Goal: Task Accomplishment & Management: Complete application form

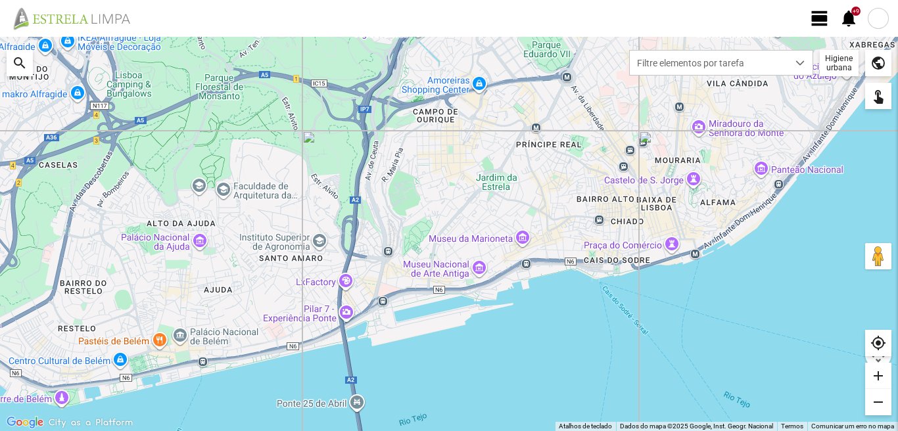
click at [882, 21] on div at bounding box center [878, 18] width 21 height 21
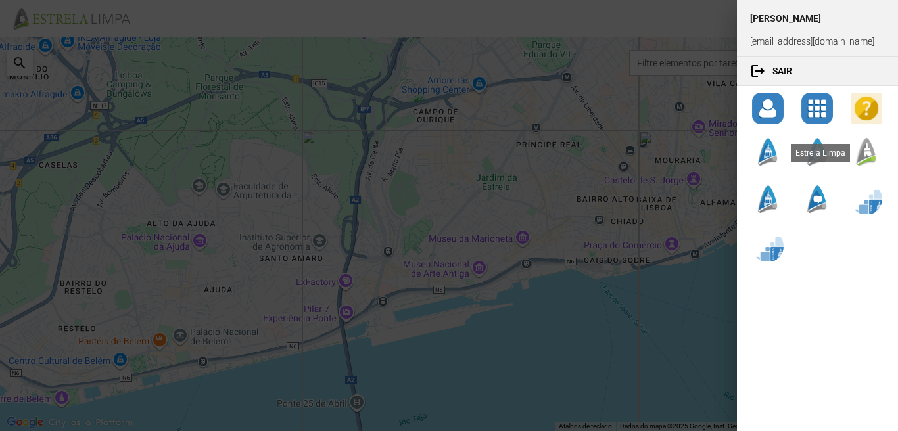
click at [868, 149] on div at bounding box center [867, 152] width 32 height 32
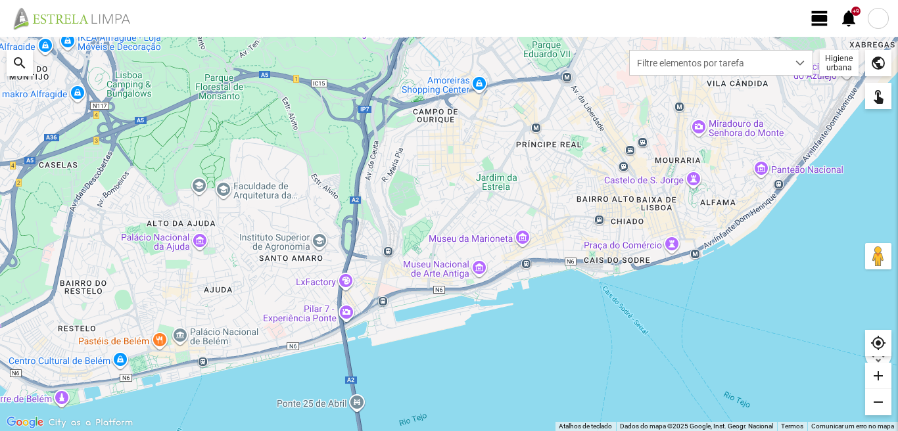
click at [821, 19] on span "view_day" at bounding box center [820, 19] width 20 height 20
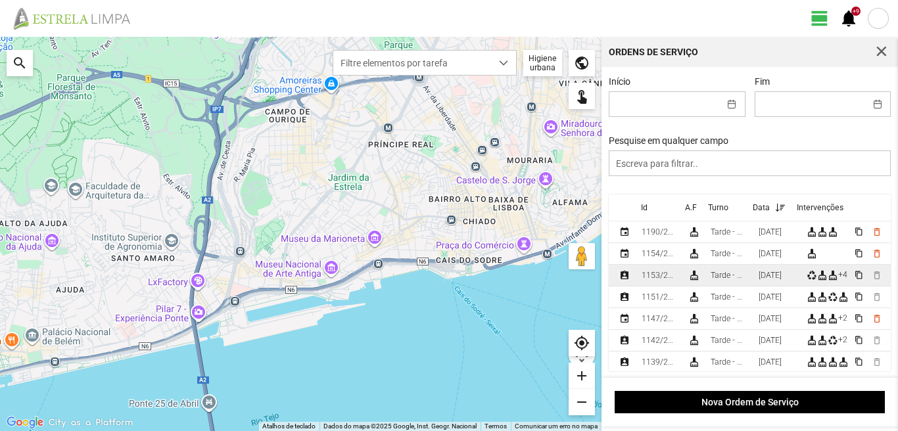
click at [772, 280] on div "10/08/2025" at bounding box center [770, 275] width 23 height 9
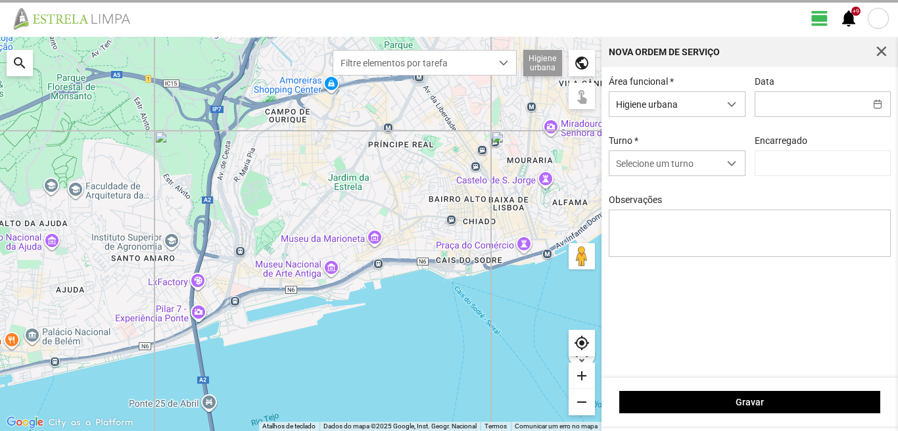
type input "10/08/2025"
type input "[PERSON_NAME]"
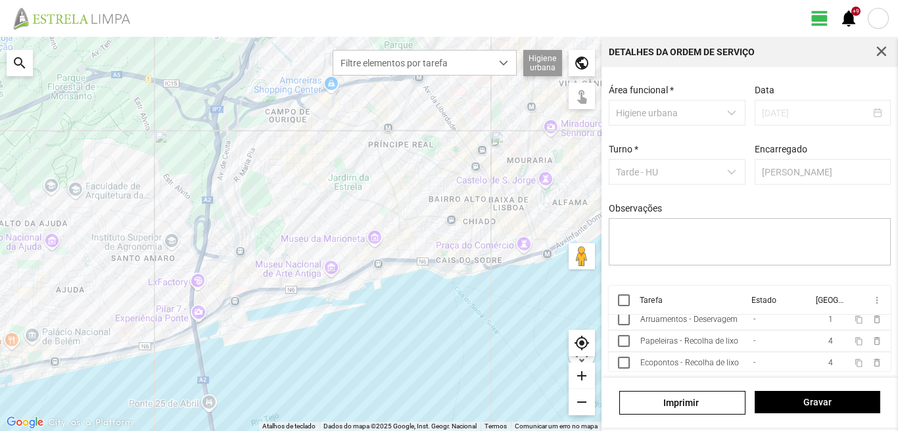
scroll to position [95, 0]
click at [818, 400] on span "Gravar" at bounding box center [817, 402] width 112 height 11
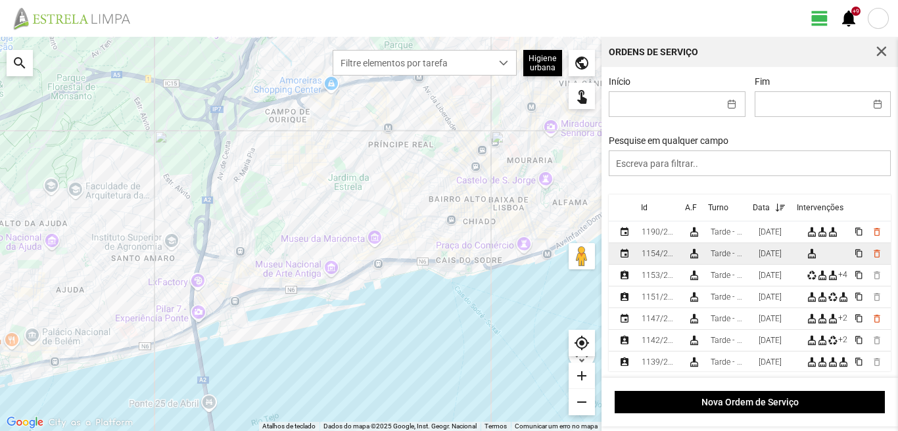
click at [779, 257] on div "11/08/2025" at bounding box center [770, 253] width 23 height 9
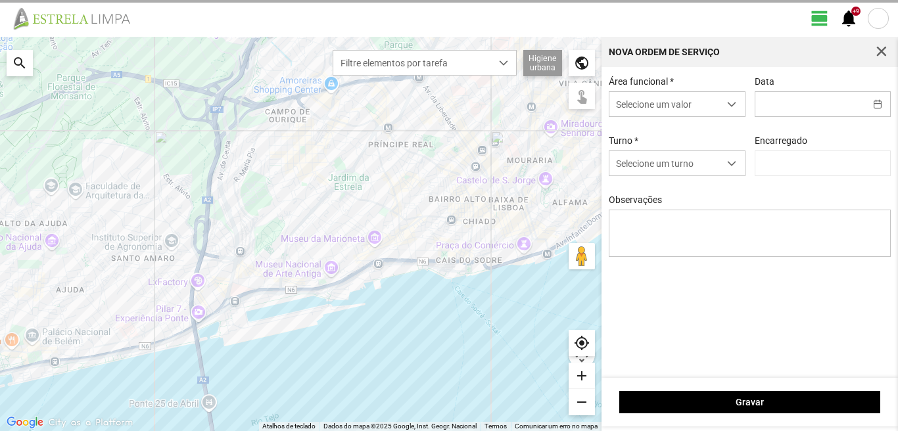
type input "11/08/2025"
type input "[PERSON_NAME]"
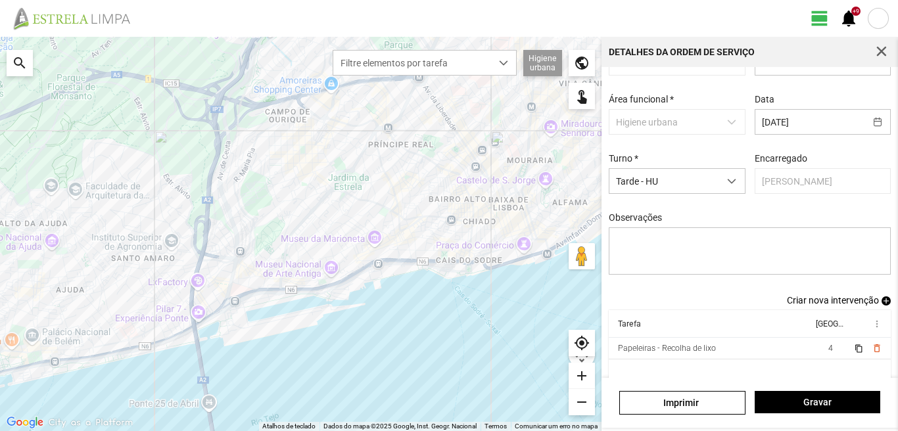
scroll to position [72, 0]
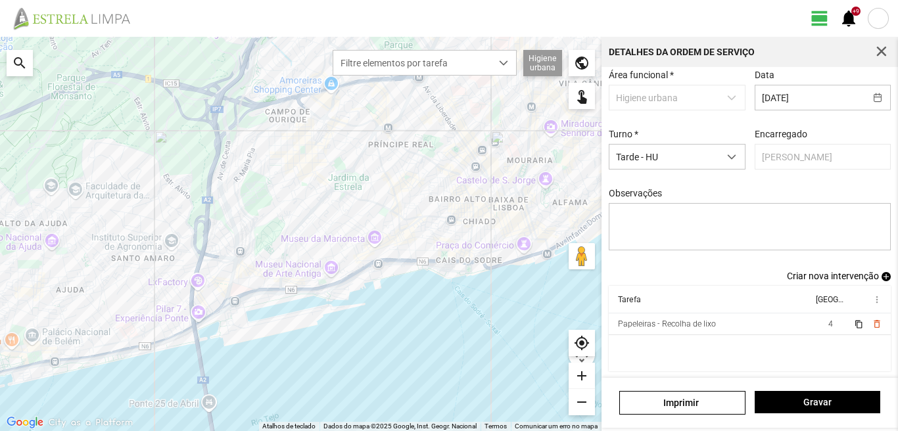
click at [830, 273] on span "Criar nova intervenção" at bounding box center [833, 276] width 92 height 11
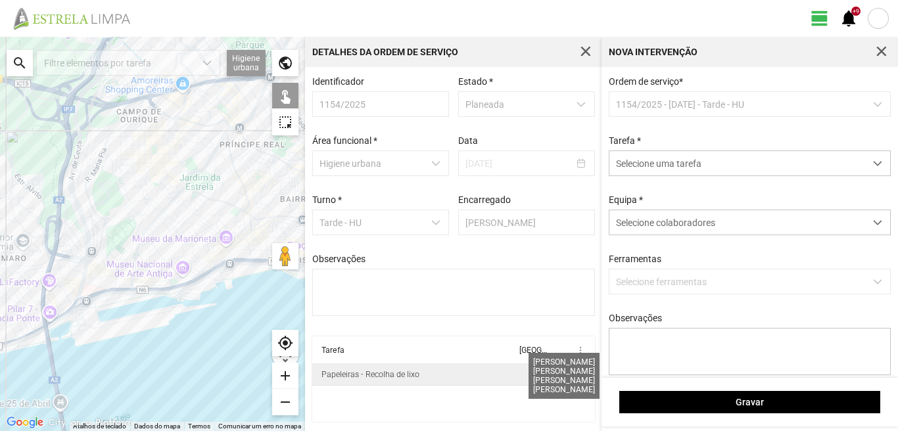
click at [532, 374] on span "4" at bounding box center [534, 374] width 5 height 9
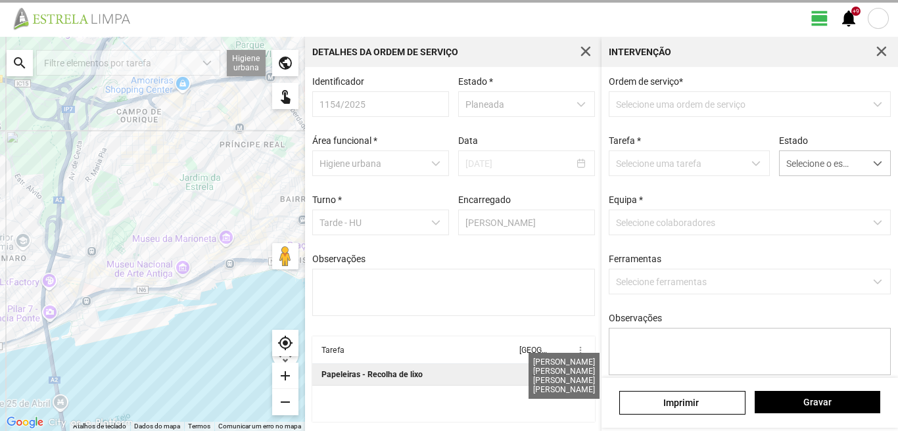
type textarea "Felipe: Ferias Nuno: Licença Descanso do pessoal."
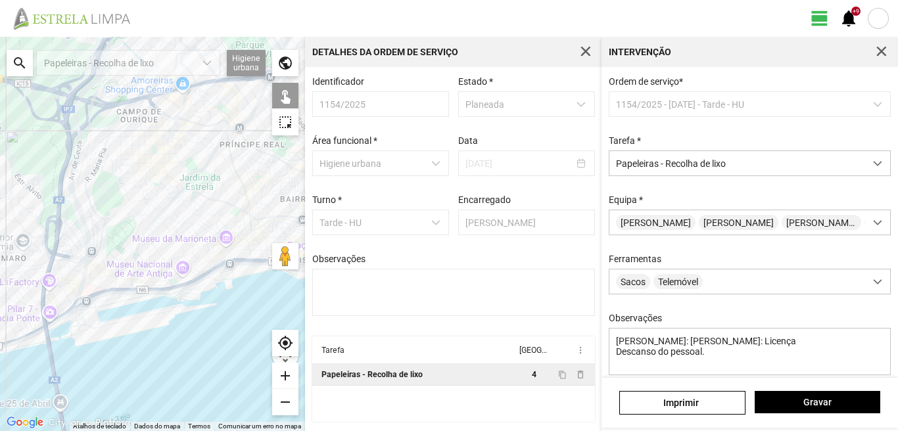
scroll to position [116, 0]
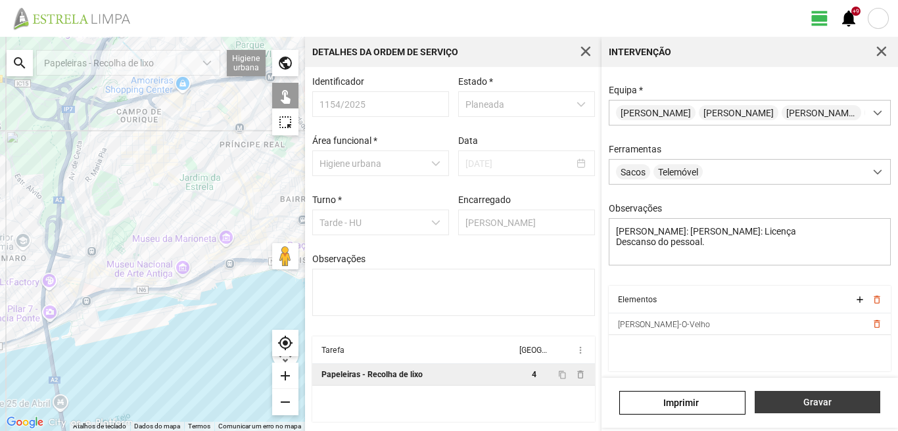
click at [807, 403] on span "Gravar" at bounding box center [817, 402] width 112 height 11
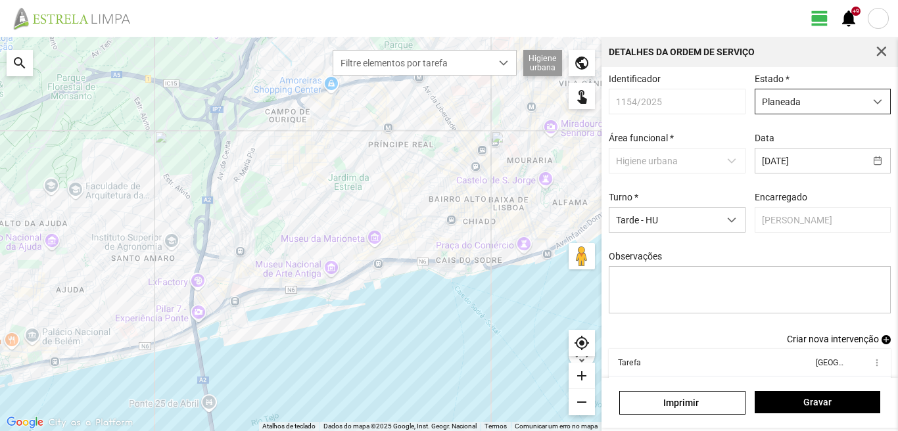
click at [873, 100] on span "dropdown trigger" at bounding box center [877, 101] width 9 height 9
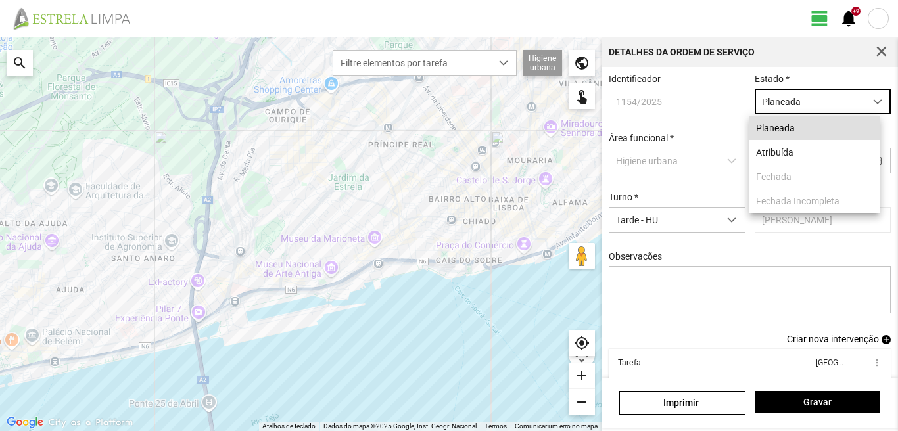
scroll to position [7, 59]
click at [789, 153] on li "Atribuída" at bounding box center [814, 152] width 130 height 24
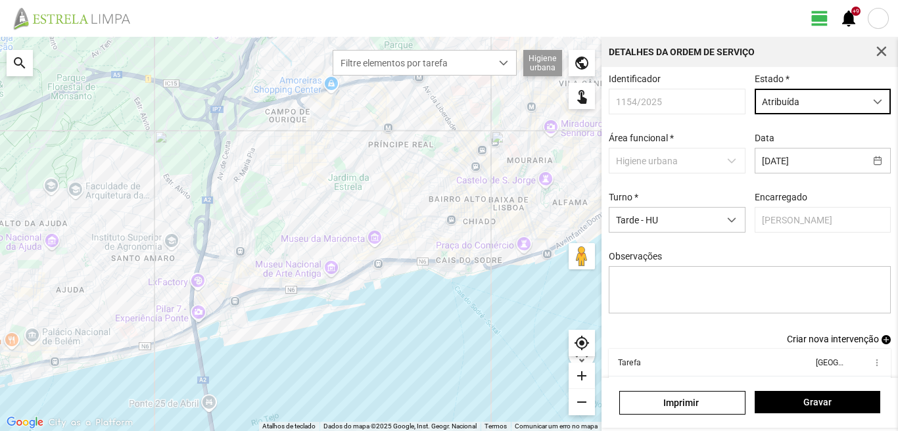
scroll to position [72, 0]
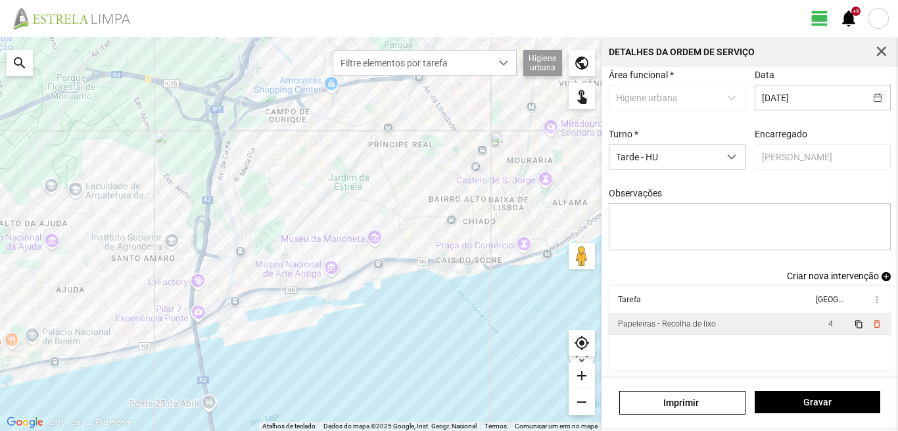
click at [700, 326] on div "Papeleiras - Recolha de lixo" at bounding box center [667, 324] width 98 height 9
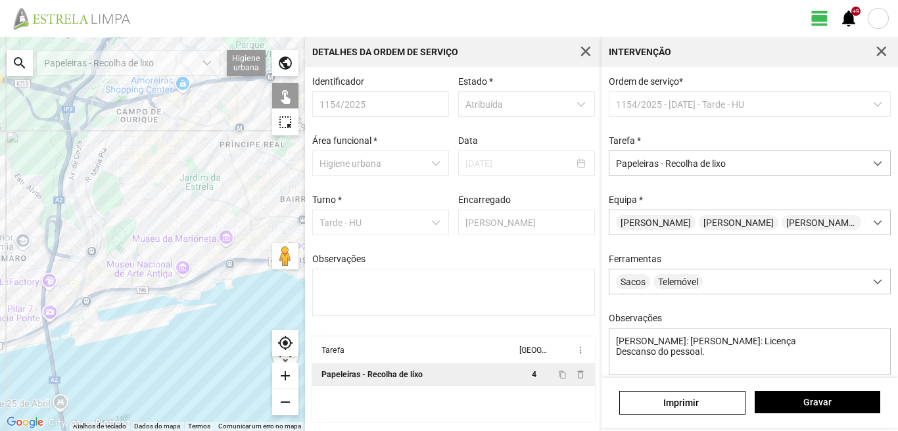
scroll to position [116, 0]
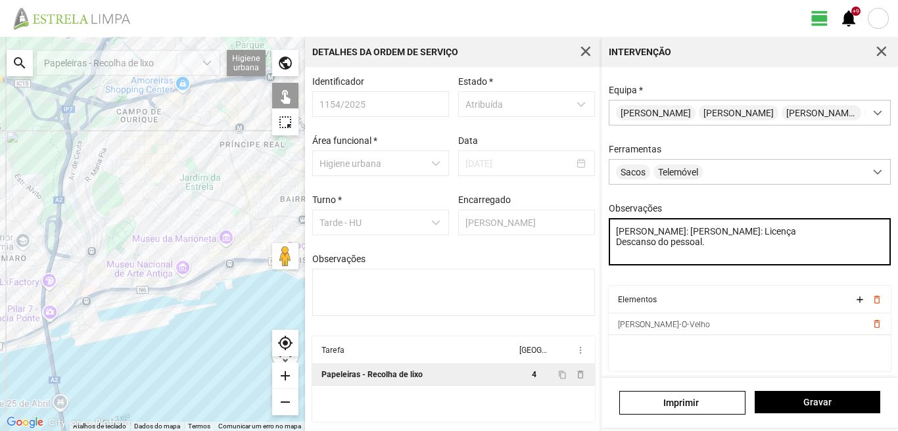
drag, startPoint x: 612, startPoint y: 229, endPoint x: 690, endPoint y: 241, distance: 78.5
click at [690, 241] on textarea "Felipe: Ferias Nuno: Licença Descanso do pessoal." at bounding box center [750, 241] width 283 height 47
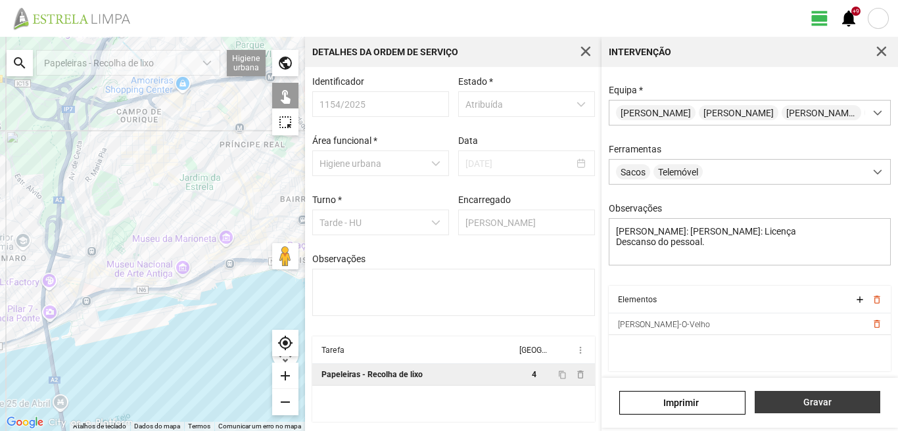
click at [826, 406] on span "Gravar" at bounding box center [817, 402] width 112 height 11
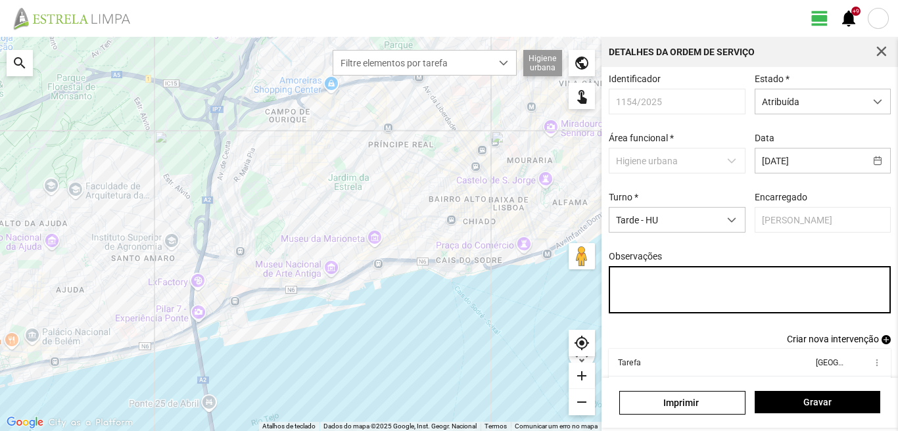
paste textarea "Felipe: Ferias Nuno: Licença"
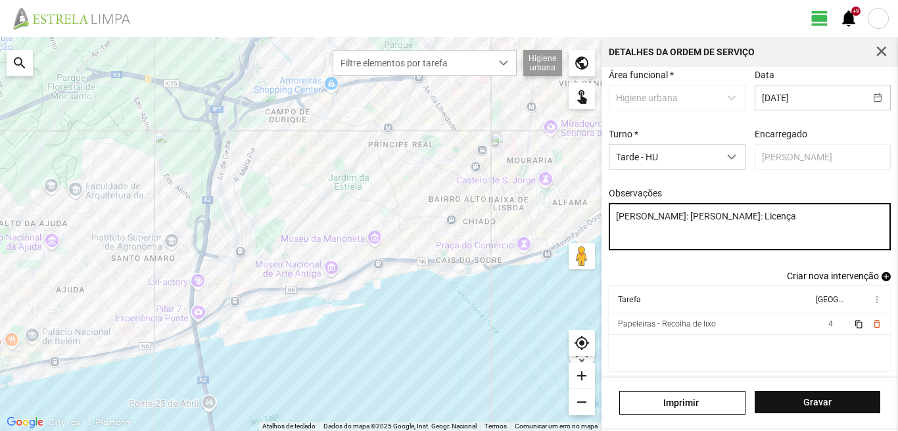
type textarea "Felipe: Ferias Nuno: Licença"
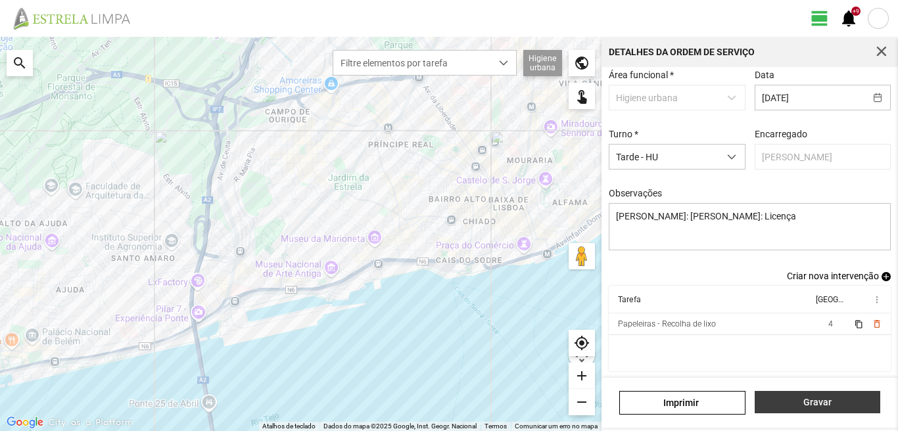
click at [820, 406] on span "Gravar" at bounding box center [817, 402] width 112 height 11
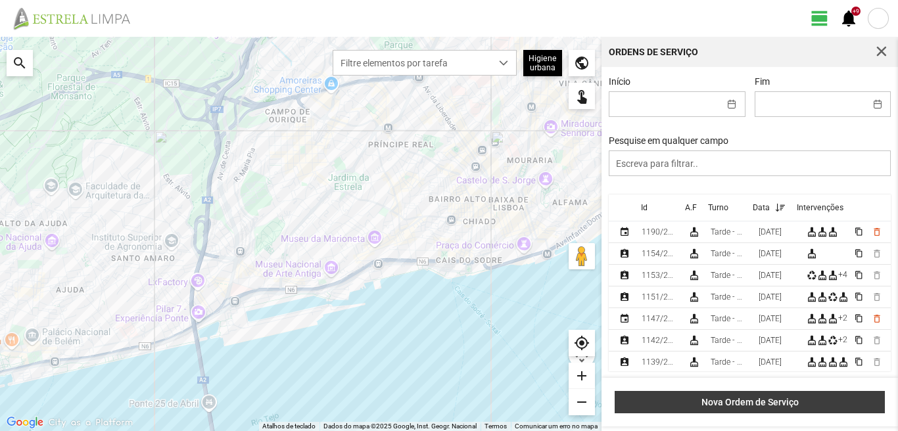
click at [763, 405] on span "Nova Ordem de Serviço" at bounding box center [750, 402] width 256 height 11
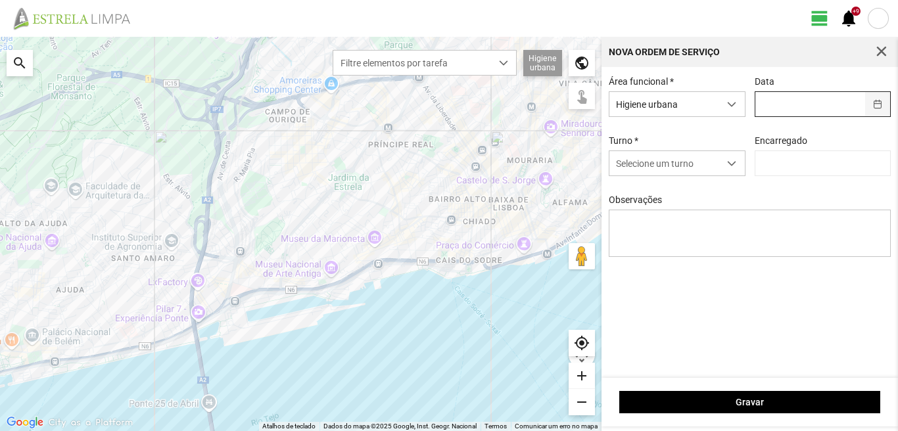
click at [878, 103] on button "button" at bounding box center [878, 104] width 26 height 24
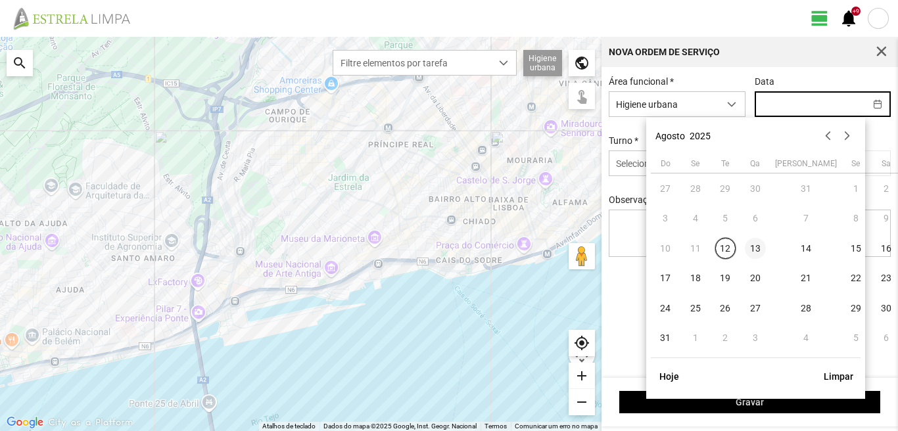
click at [755, 250] on span "13" at bounding box center [755, 248] width 21 height 21
type input "13/08/2025"
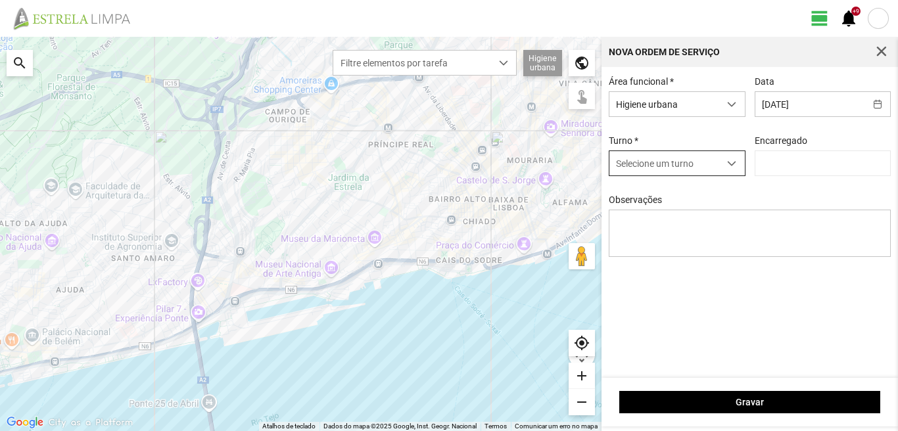
click at [734, 166] on span "dropdown trigger" at bounding box center [731, 163] width 9 height 9
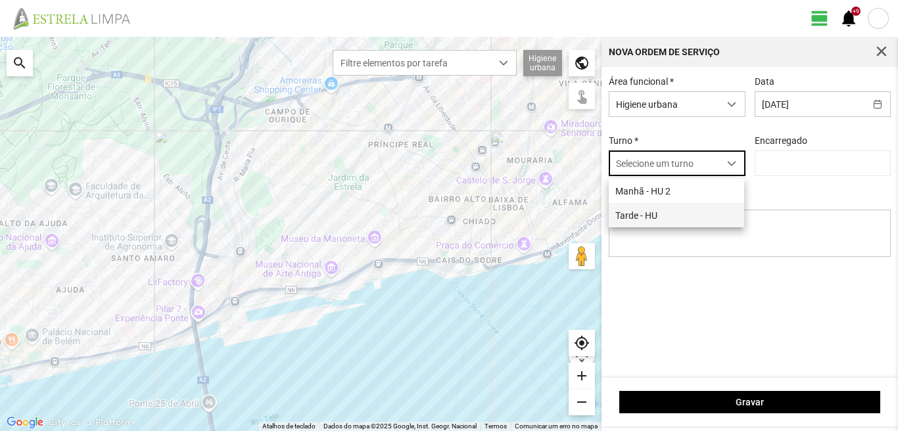
click at [653, 216] on li "Tarde - HU" at bounding box center [676, 215] width 135 height 24
type input "[PERSON_NAME]"
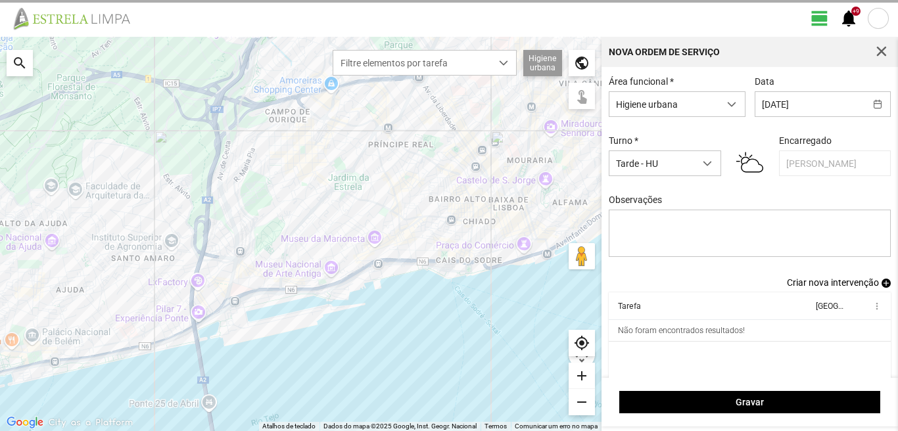
click at [831, 286] on span "Criar nova intervenção" at bounding box center [833, 282] width 92 height 11
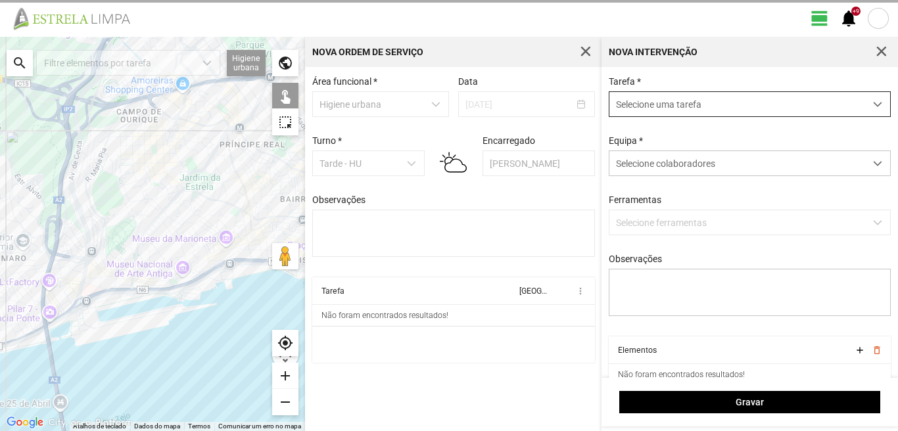
click at [873, 105] on span "dropdown trigger" at bounding box center [877, 104] width 9 height 9
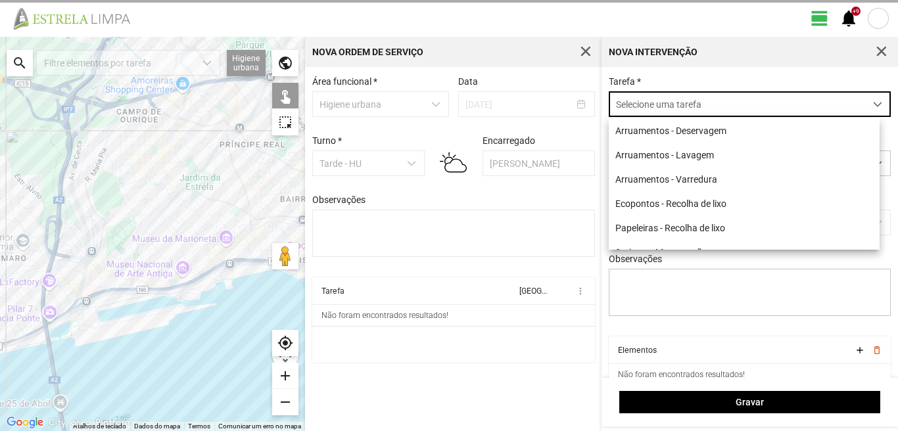
scroll to position [7, 59]
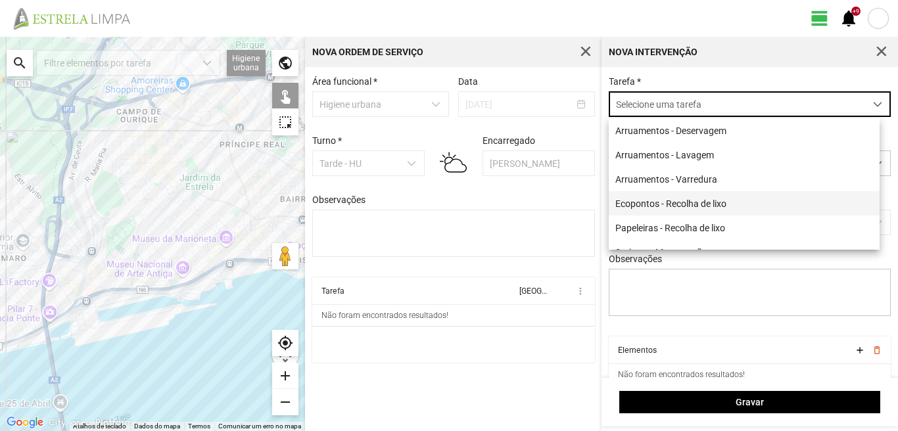
click at [688, 201] on li "Ecopontos - Recolha de lixo" at bounding box center [744, 203] width 271 height 24
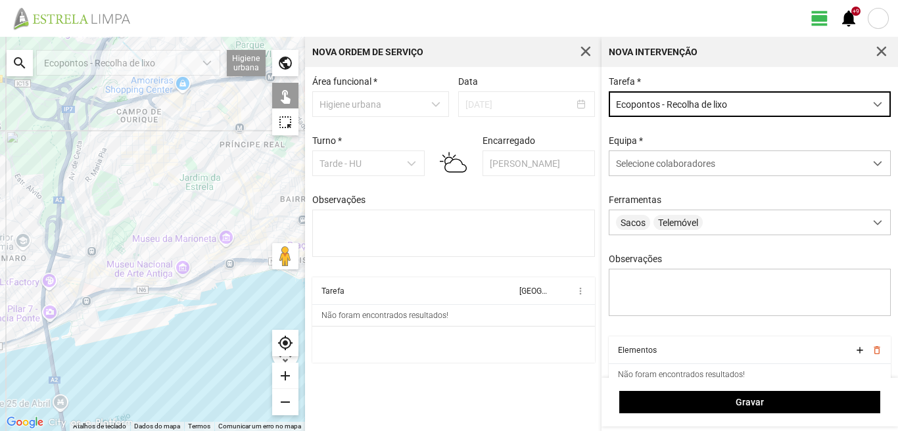
click at [873, 105] on span "dropdown trigger" at bounding box center [877, 104] width 9 height 9
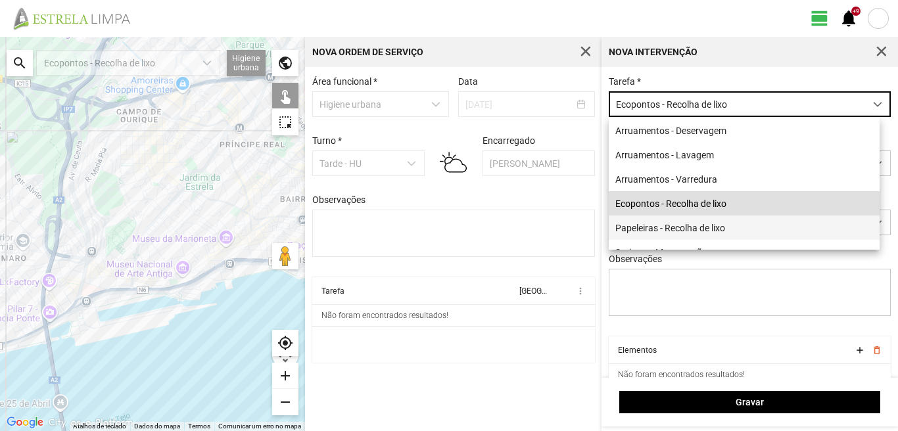
click at [702, 233] on li "Papeleiras - Recolha de lixo" at bounding box center [744, 228] width 271 height 24
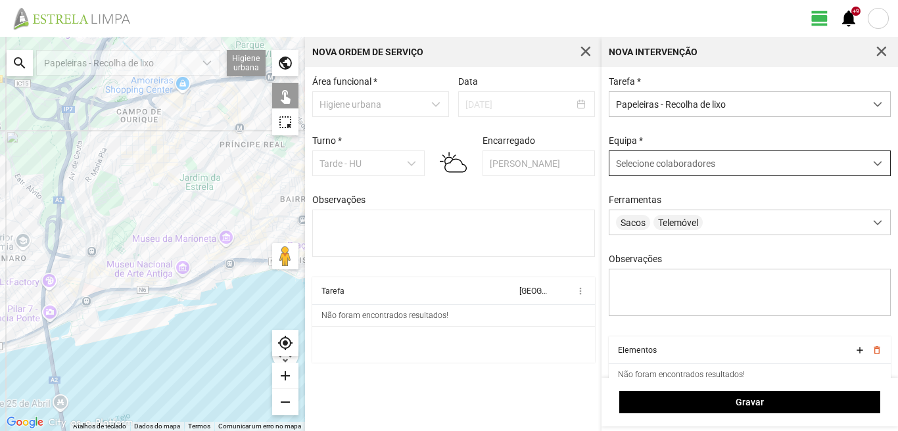
click at [873, 164] on div at bounding box center [878, 163] width 26 height 24
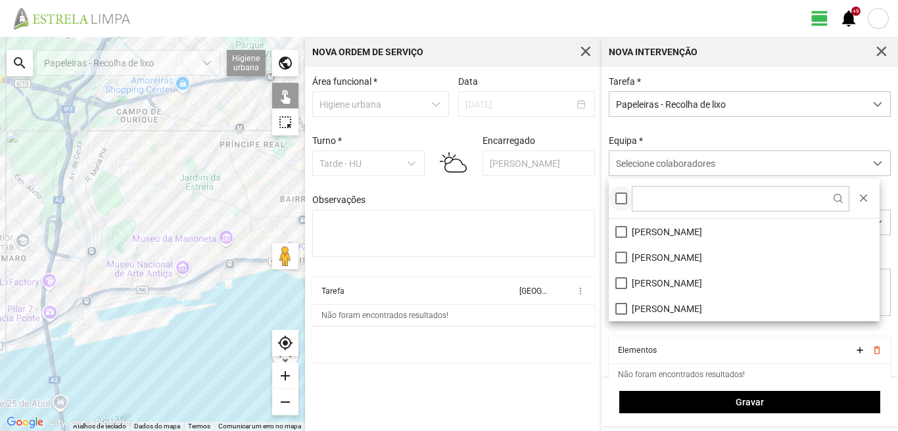
click at [623, 197] on div at bounding box center [621, 199] width 12 height 12
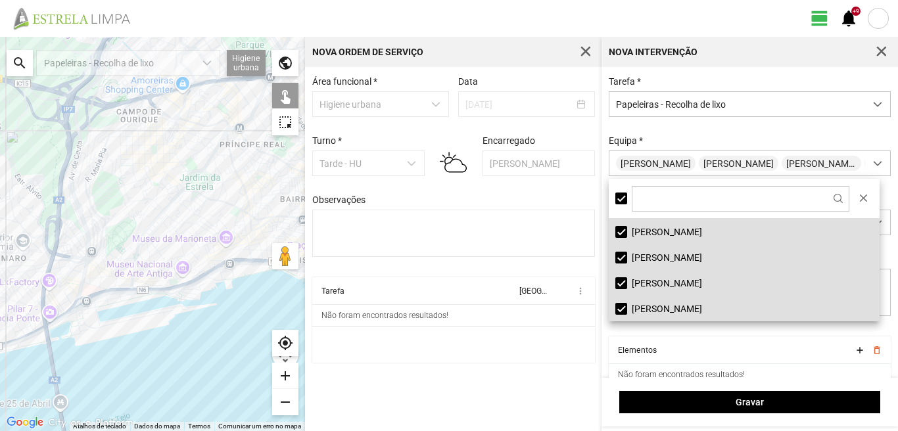
click at [561, 360] on cdk-virtual-scroll-viewport "Tarefa Equipa more_vert Não foram encontrados resultados!" at bounding box center [453, 319] width 283 height 85
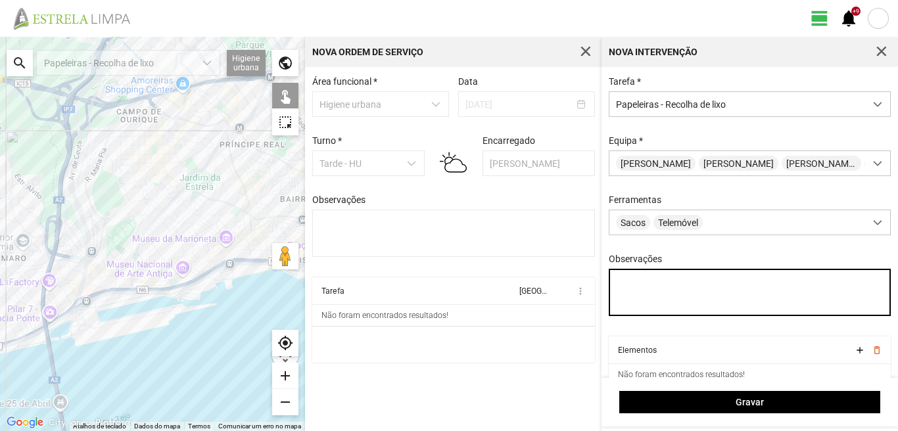
click at [617, 298] on textarea "Observações" at bounding box center [750, 292] width 283 height 47
type textarea "Sérgio Graciete"
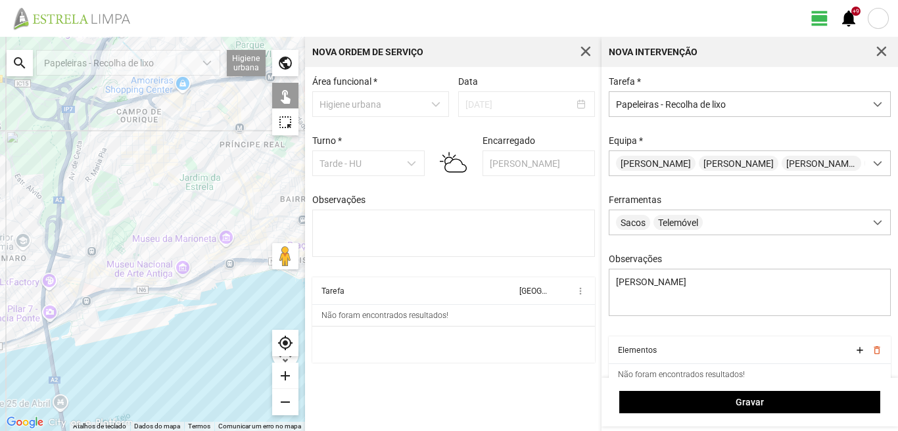
click at [20, 61] on div "search" at bounding box center [20, 63] width 26 height 26
click at [80, 66] on input "text" at bounding box center [131, 63] width 197 height 26
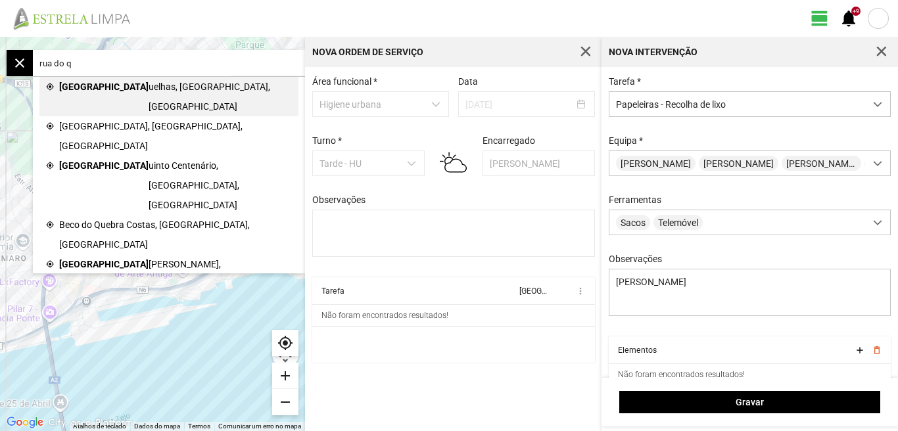
click at [93, 83] on span "Rua do Q" at bounding box center [103, 96] width 89 height 39
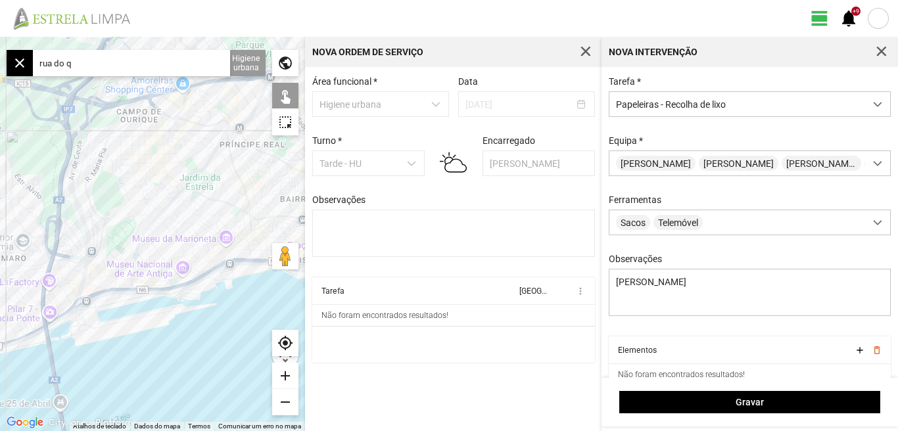
type input "Rua do Quelhas, 1200 Lisboa, Portugal"
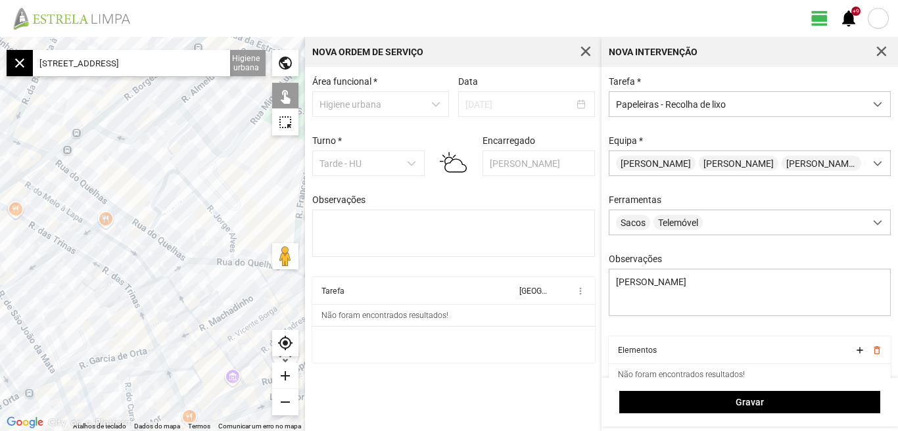
click at [151, 229] on div at bounding box center [152, 234] width 305 height 394
click at [176, 262] on div at bounding box center [152, 234] width 305 height 394
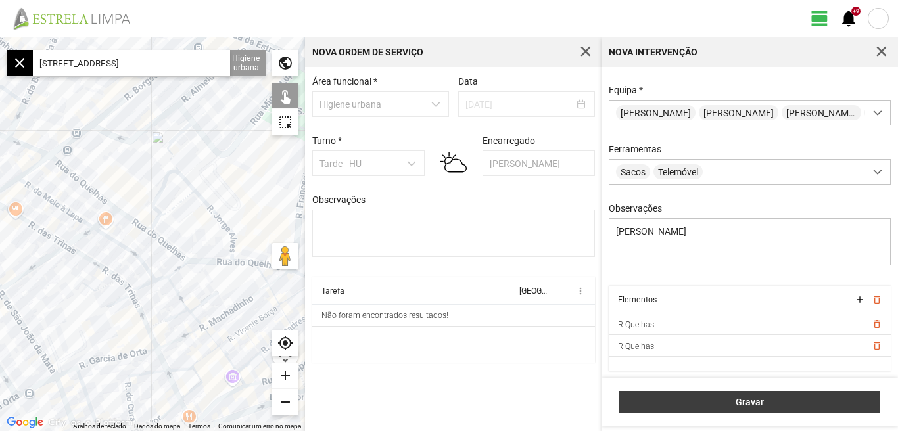
click at [753, 404] on span "Gravar" at bounding box center [750, 402] width 247 height 11
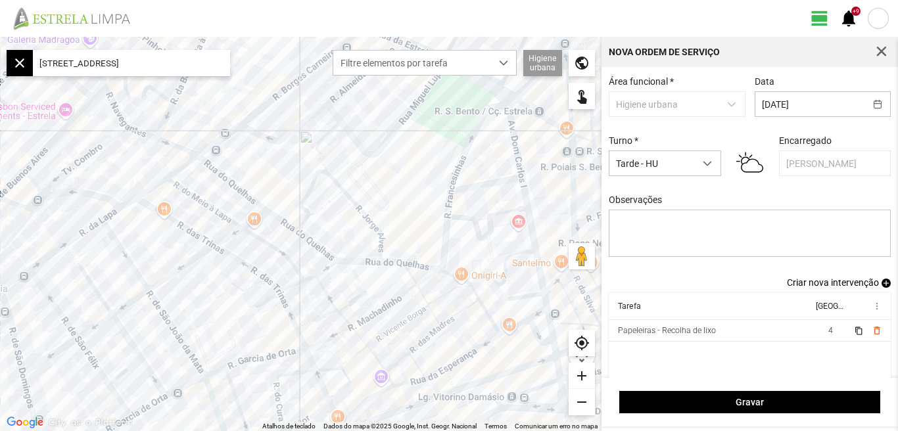
click at [849, 288] on span "Criar nova intervenção" at bounding box center [833, 282] width 92 height 11
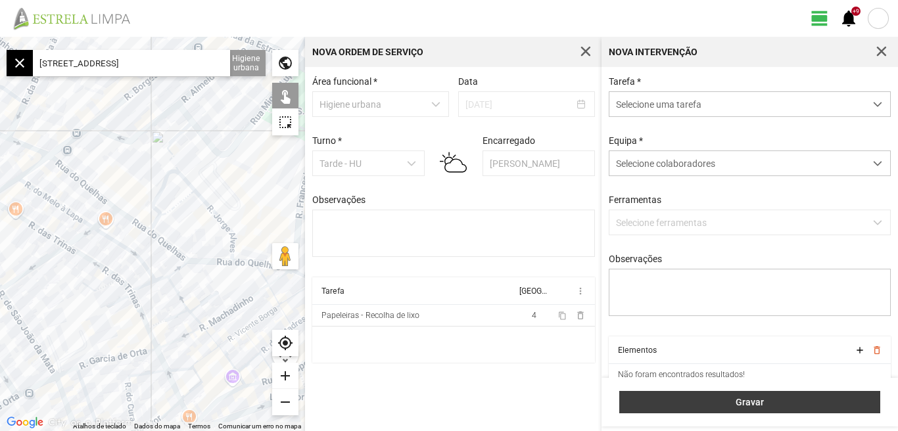
click at [750, 402] on span "Gravar" at bounding box center [750, 402] width 247 height 11
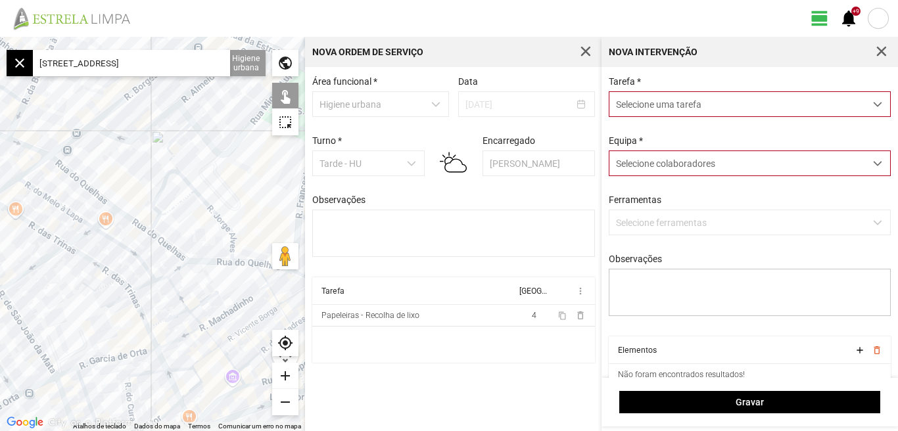
click at [16, 67] on div "close" at bounding box center [20, 63] width 26 height 26
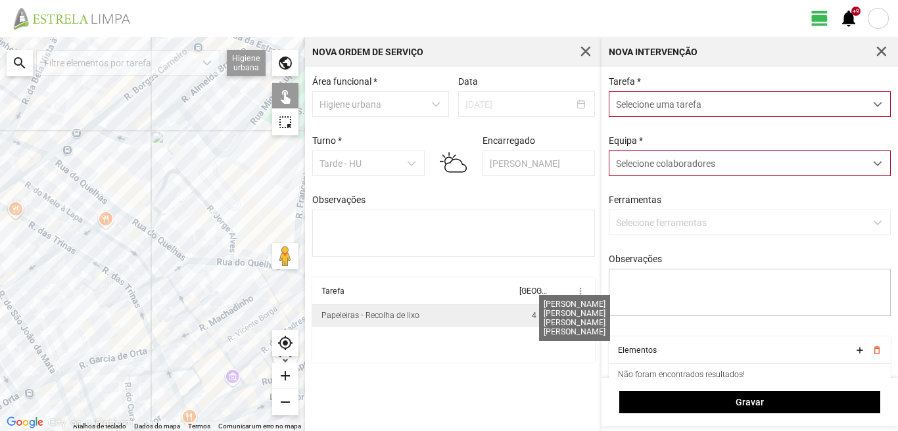
click at [533, 320] on span "4" at bounding box center [534, 315] width 5 height 9
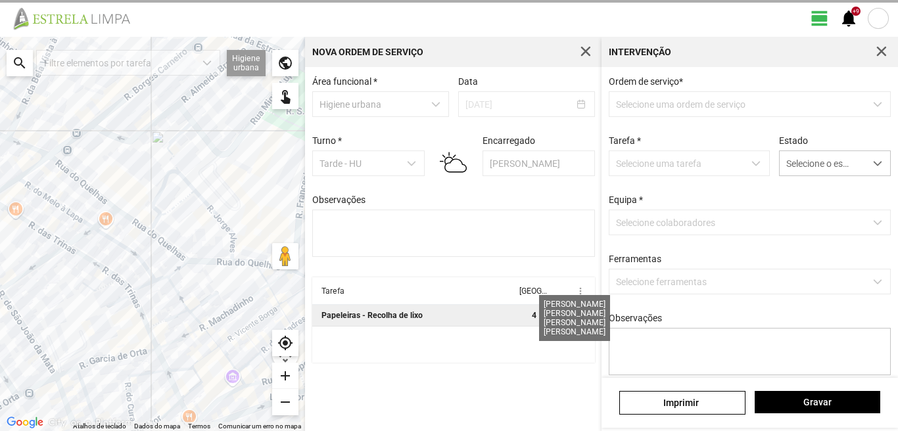
type textarea "Sérgio Graciete"
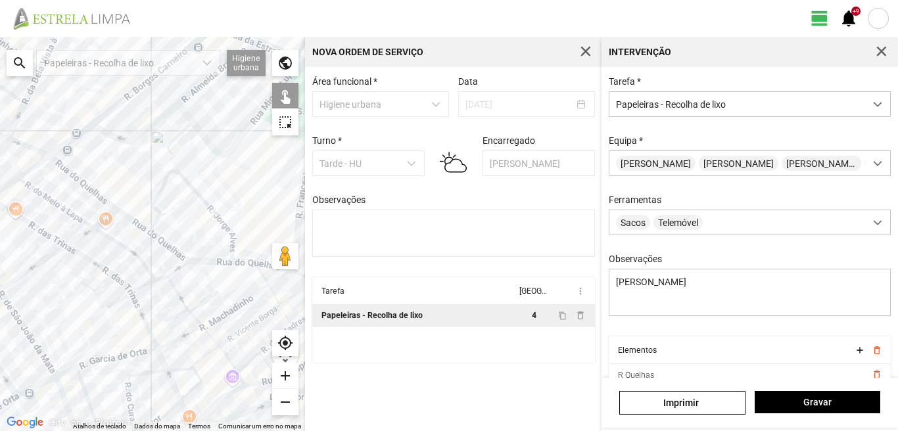
scroll to position [56, 0]
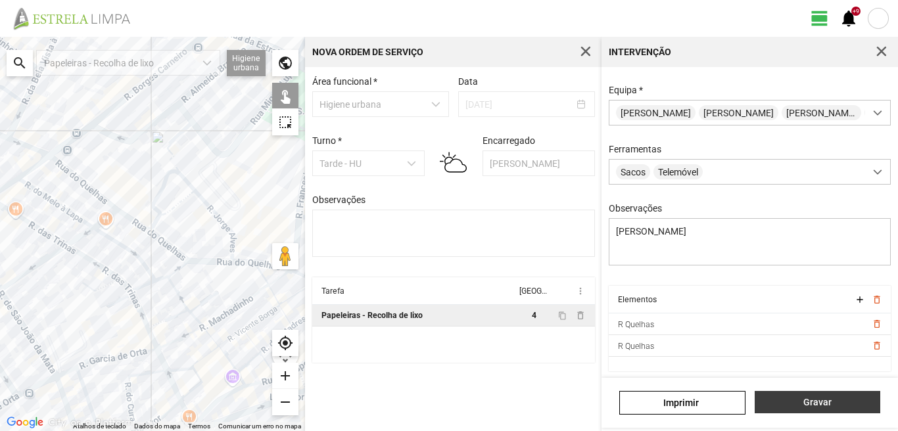
click at [819, 408] on span "Gravar" at bounding box center [817, 402] width 112 height 11
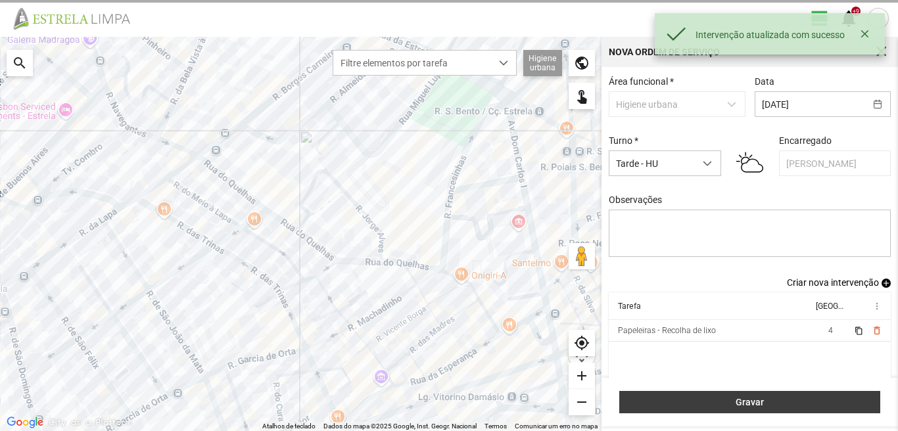
click at [761, 408] on button "Gravar" at bounding box center [749, 402] width 261 height 22
